Goal: Task Accomplishment & Management: Use online tool/utility

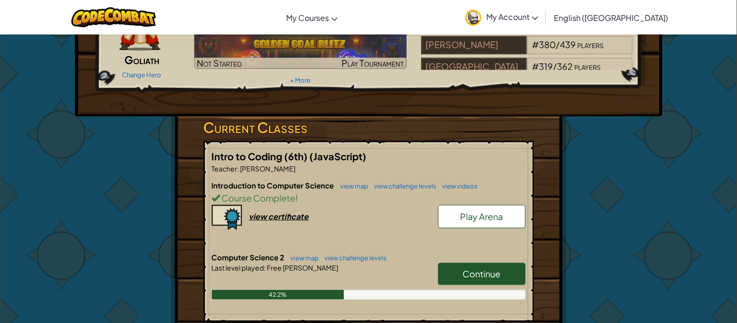
scroll to position [84, 0]
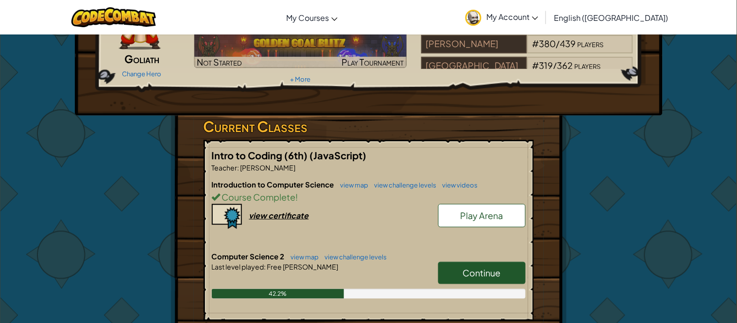
click at [479, 264] on link "Continue" at bounding box center [481, 273] width 87 height 22
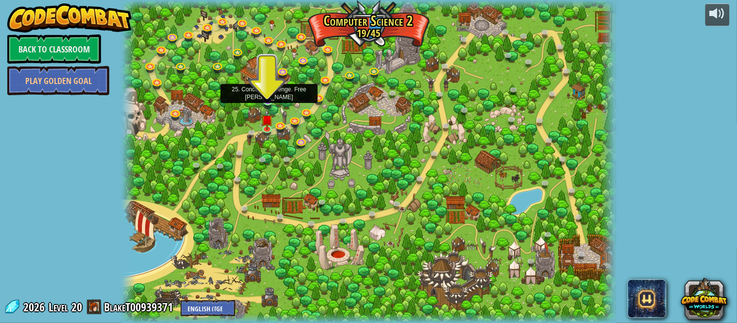
click at [266, 100] on img at bounding box center [268, 87] width 12 height 27
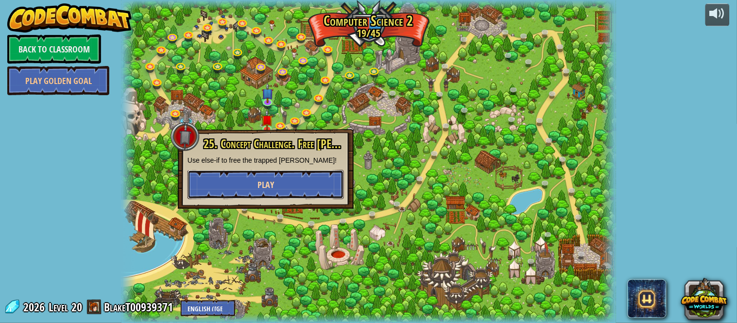
click at [291, 188] on button "Play" at bounding box center [266, 184] width 156 height 29
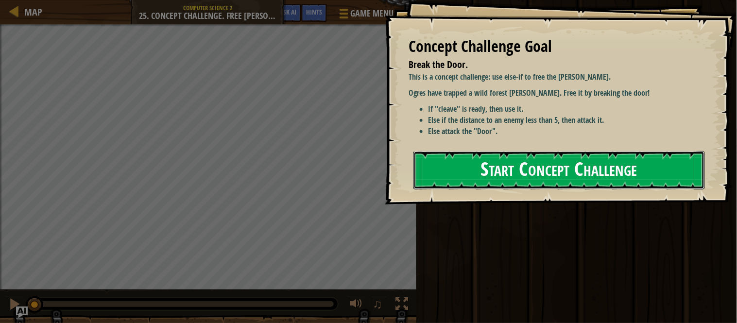
click at [522, 163] on button "Start Concept Challenge" at bounding box center [558, 170] width 291 height 38
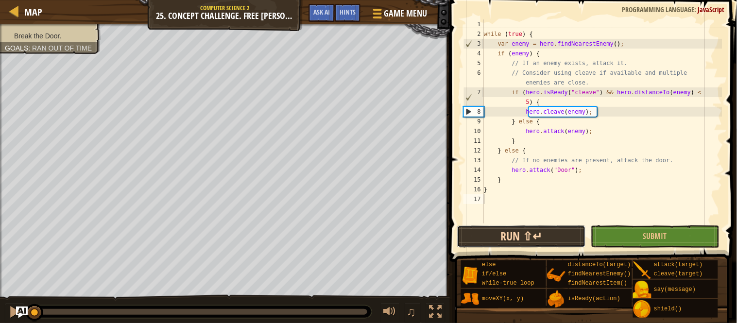
click at [529, 237] on button "Run ⇧↵" at bounding box center [521, 236] width 129 height 22
